Goal: Task Accomplishment & Management: Manage account settings

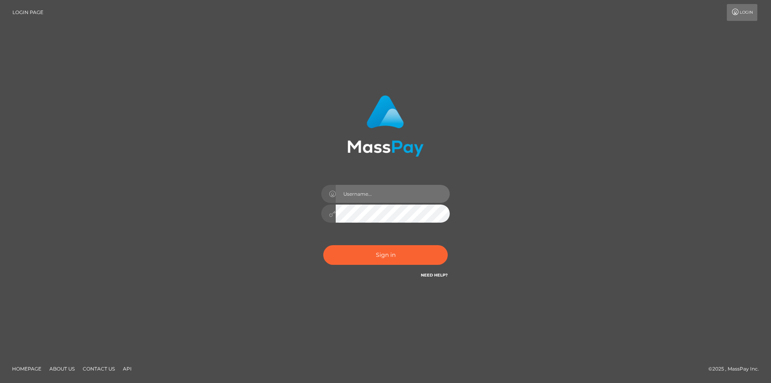
click at [361, 198] on input "text" at bounding box center [393, 194] width 114 height 18
click at [529, 194] on div "Sign in" at bounding box center [386, 191] width 458 height 204
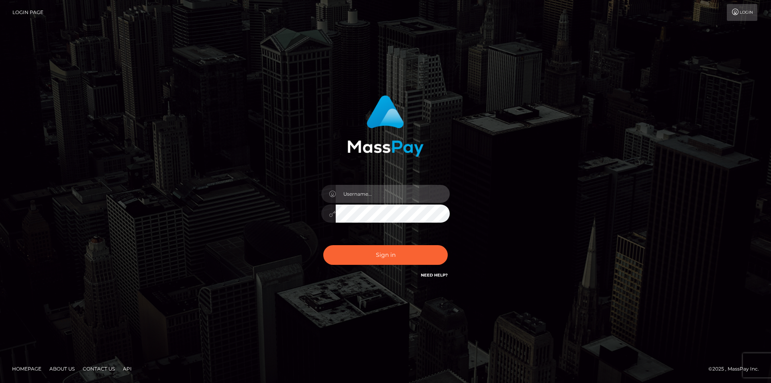
type input "[EMAIL_ADDRESS][DOMAIN_NAME]"
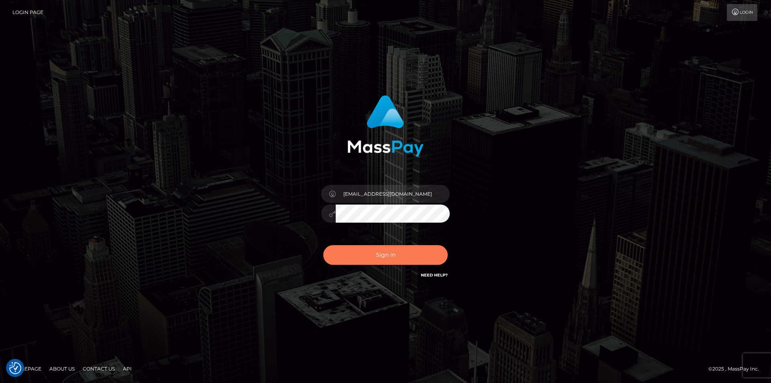
click at [407, 250] on button "Sign in" at bounding box center [385, 255] width 124 height 20
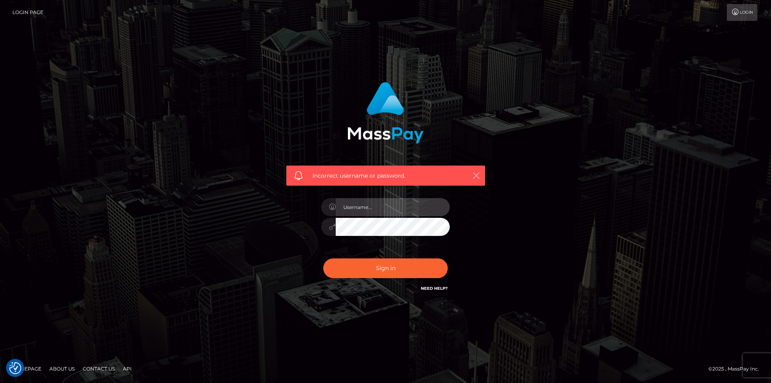
type input "[EMAIL_ADDRESS][DOMAIN_NAME]"
click at [477, 173] on icon "button" at bounding box center [476, 175] width 8 height 8
